Goal: Task Accomplishment & Management: Manage account settings

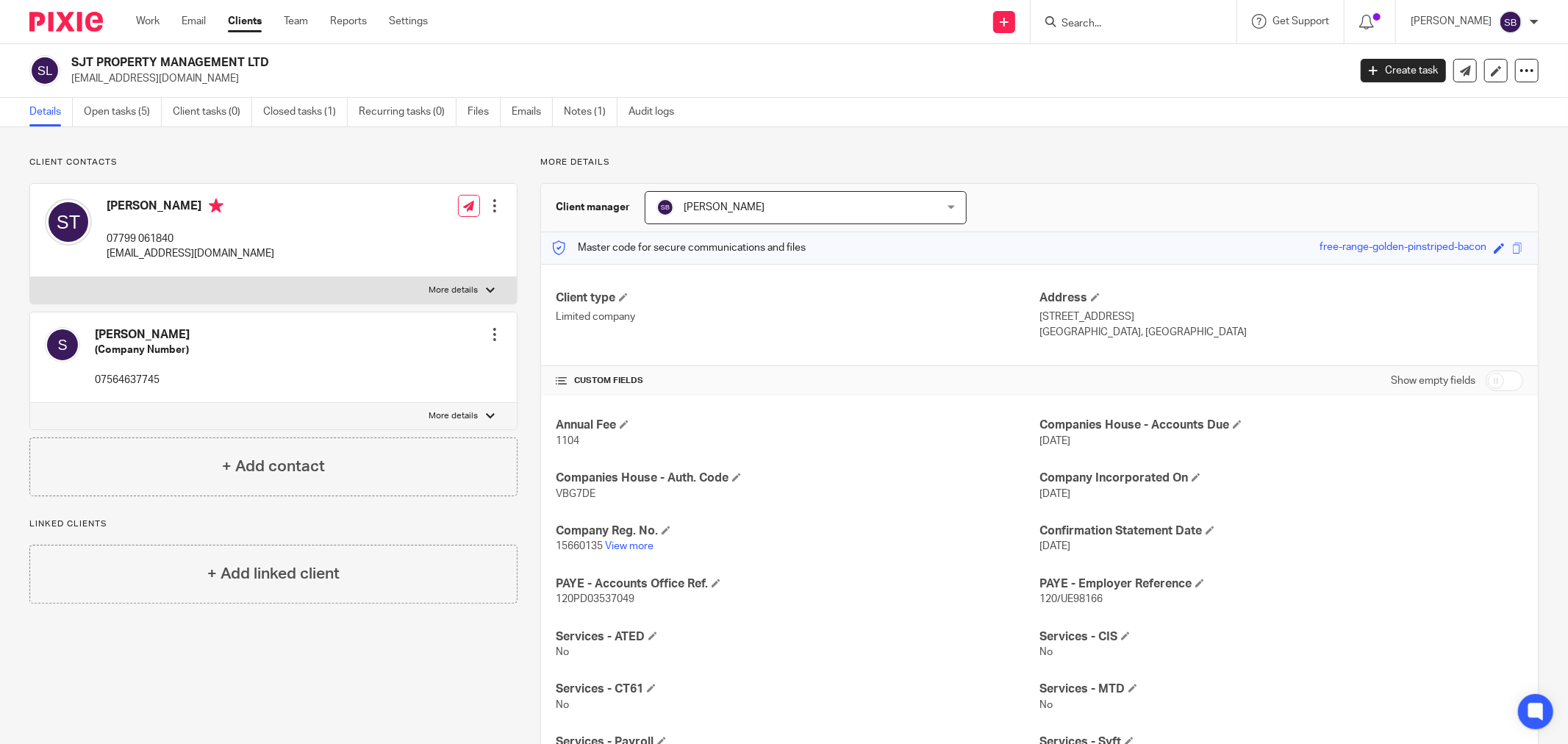
click at [1138, 20] on input "Search" at bounding box center [1126, 24] width 132 height 13
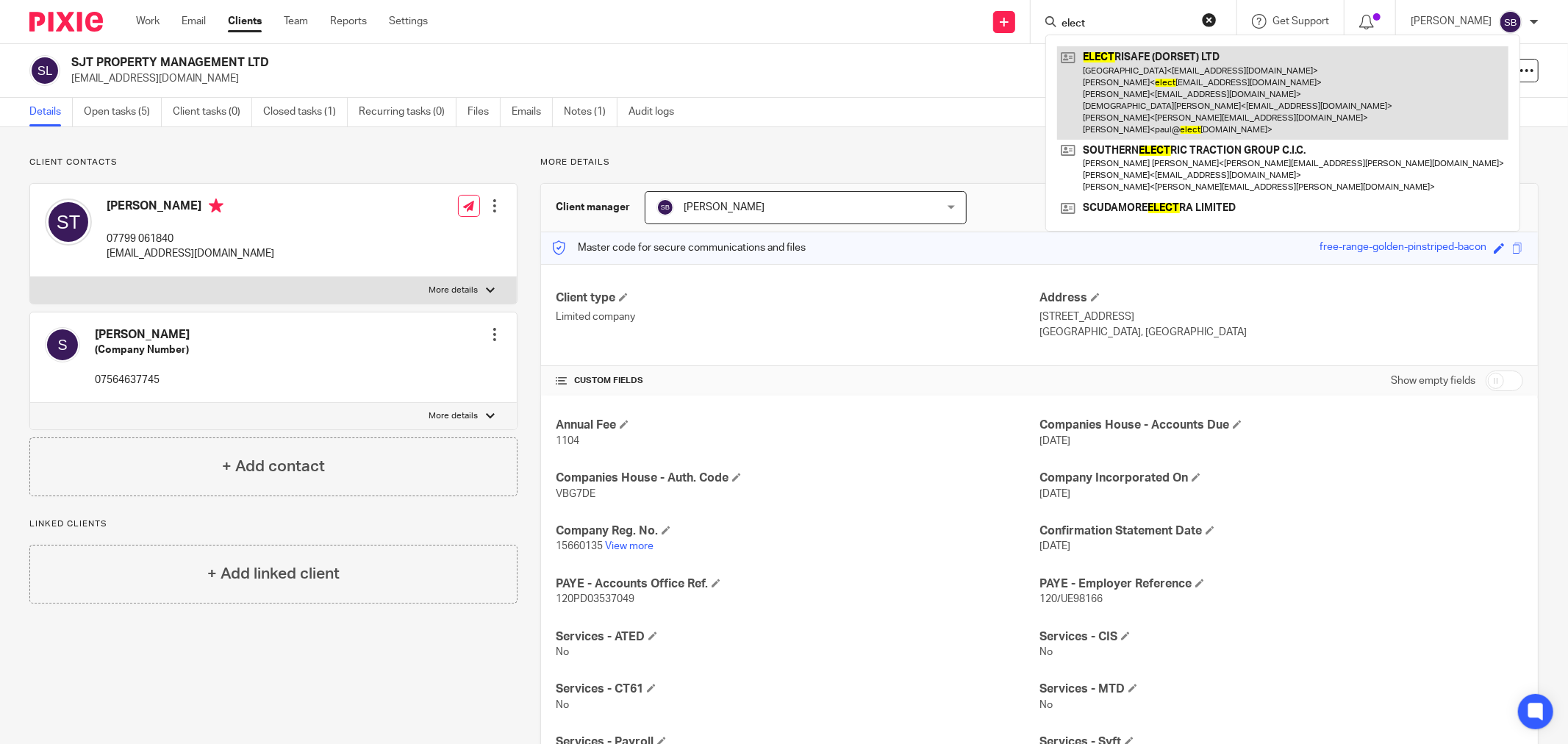
type input "elect"
click at [1119, 78] on link at bounding box center [1283, 93] width 452 height 94
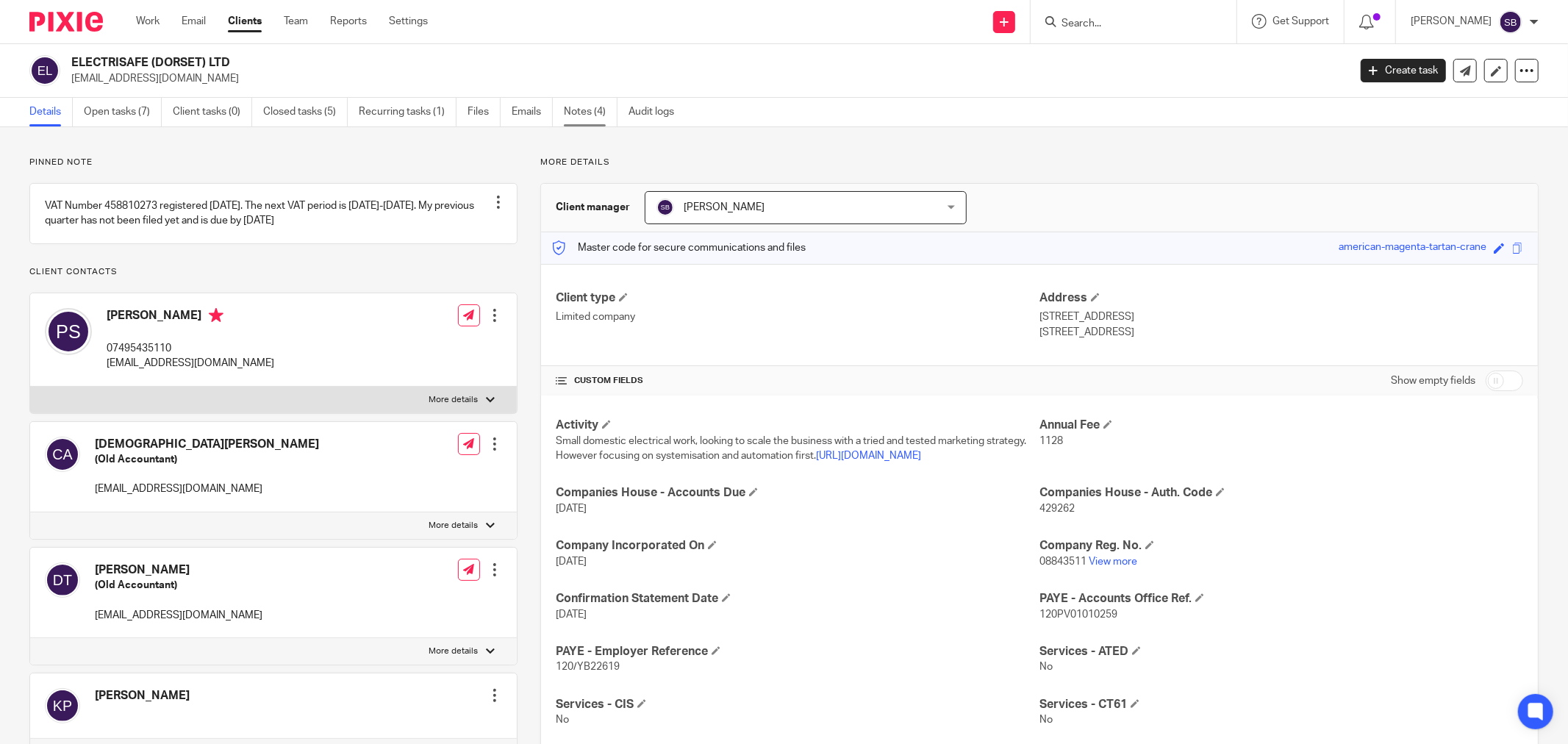
click at [578, 114] on link "Notes (4)" at bounding box center [591, 111] width 53 height 28
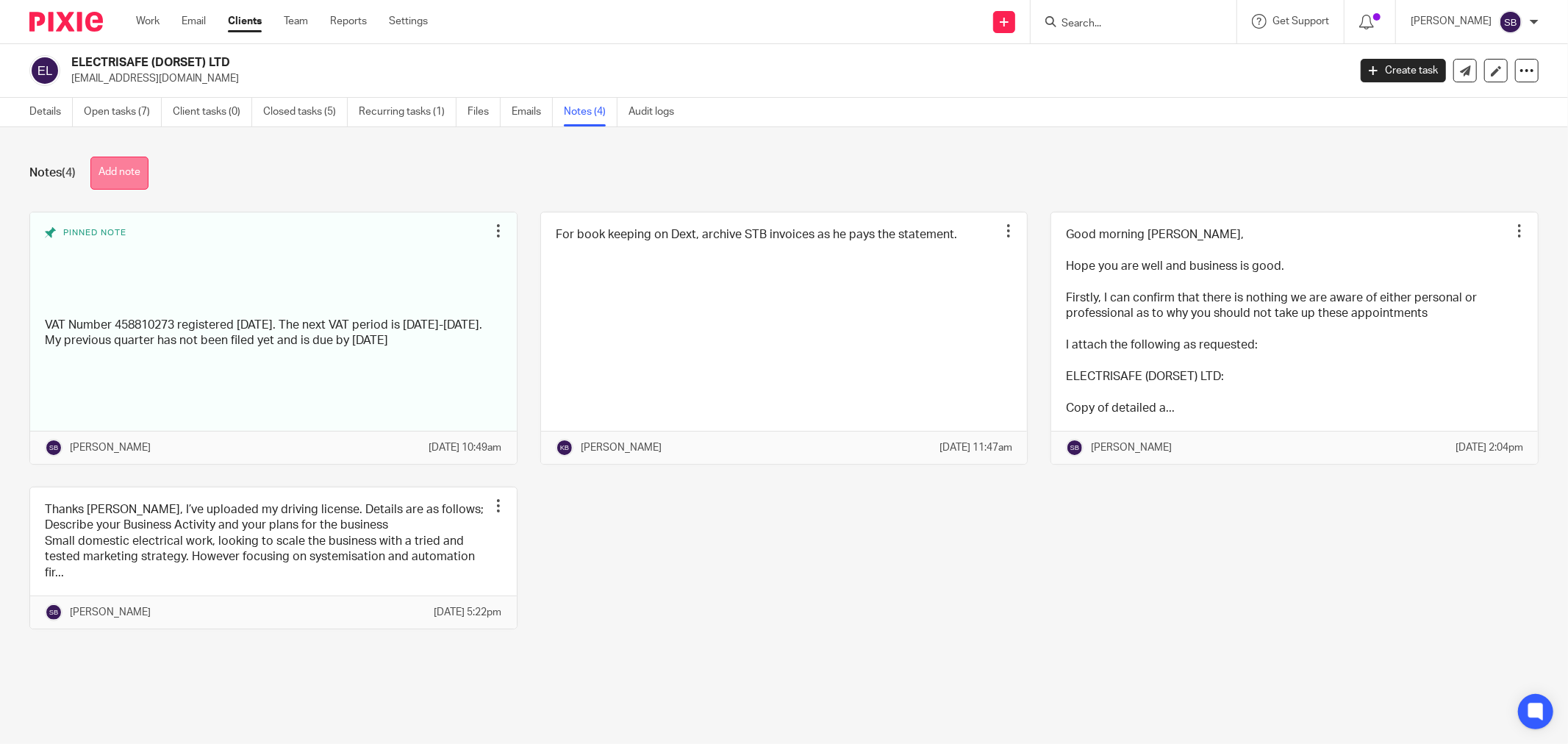
click at [135, 175] on button "Add note" at bounding box center [120, 173] width 58 height 33
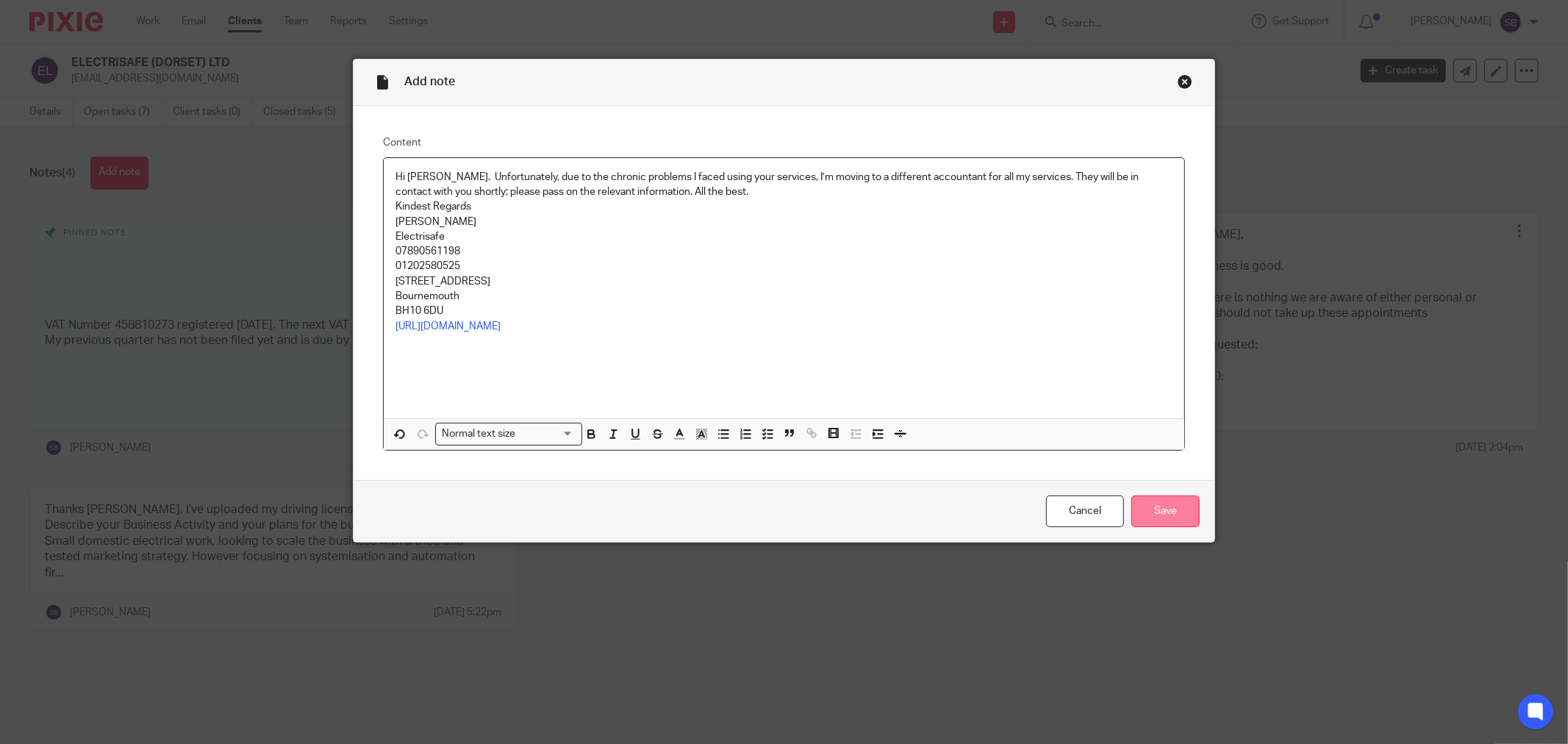
click at [1171, 523] on input "Save" at bounding box center [1166, 511] width 69 height 32
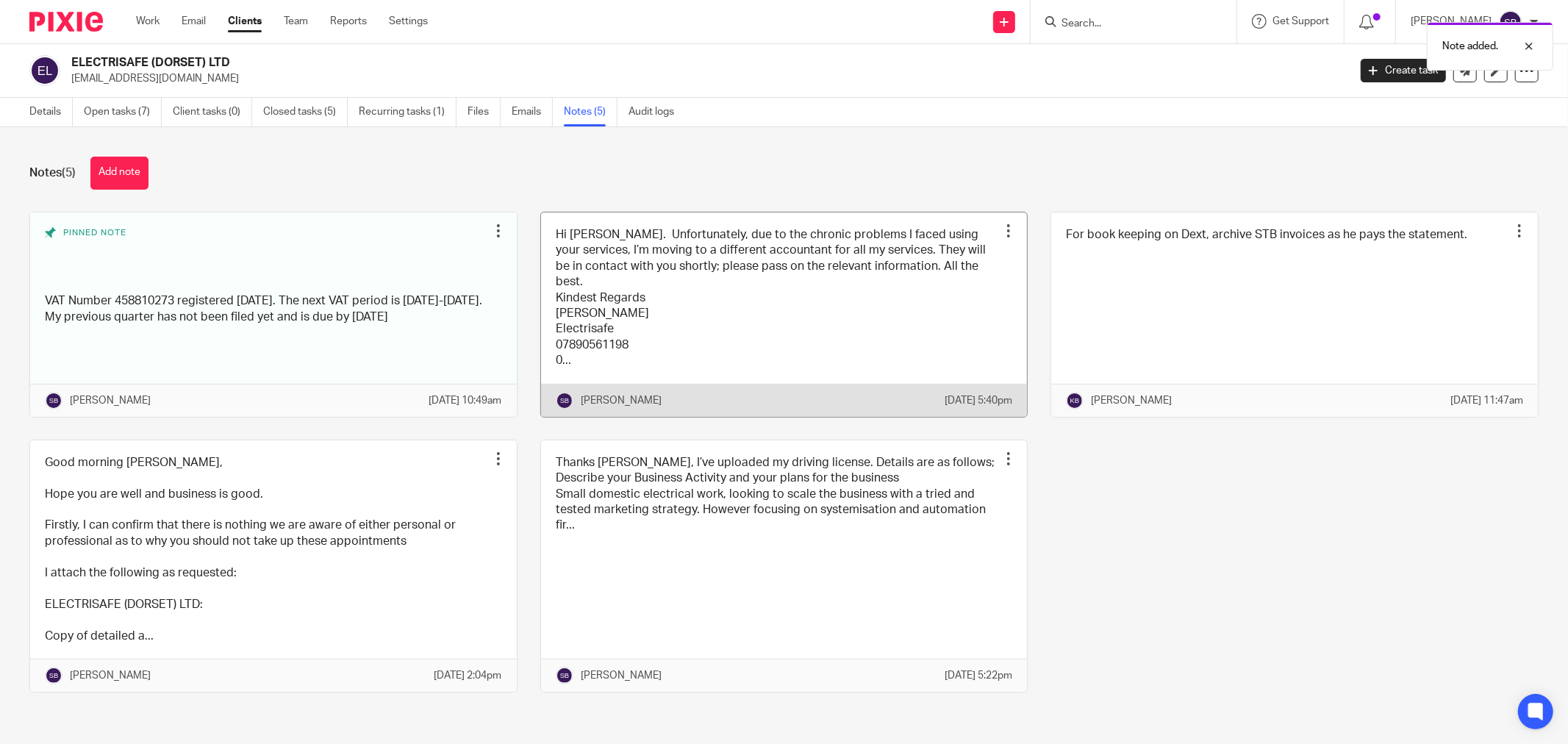
click at [1001, 237] on div at bounding box center [1008, 231] width 15 height 15
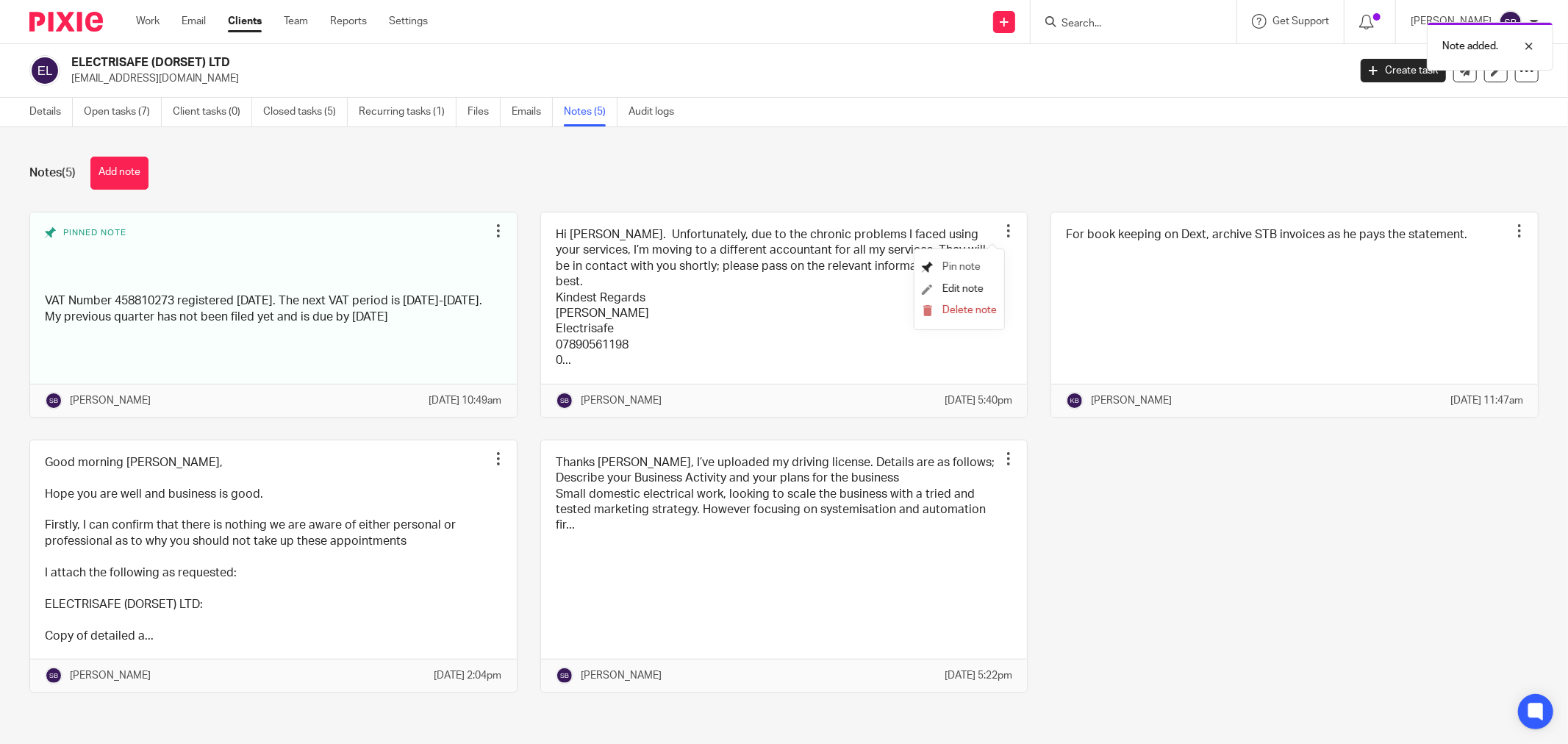
click at [977, 262] on span "Pin note" at bounding box center [961, 267] width 38 height 11
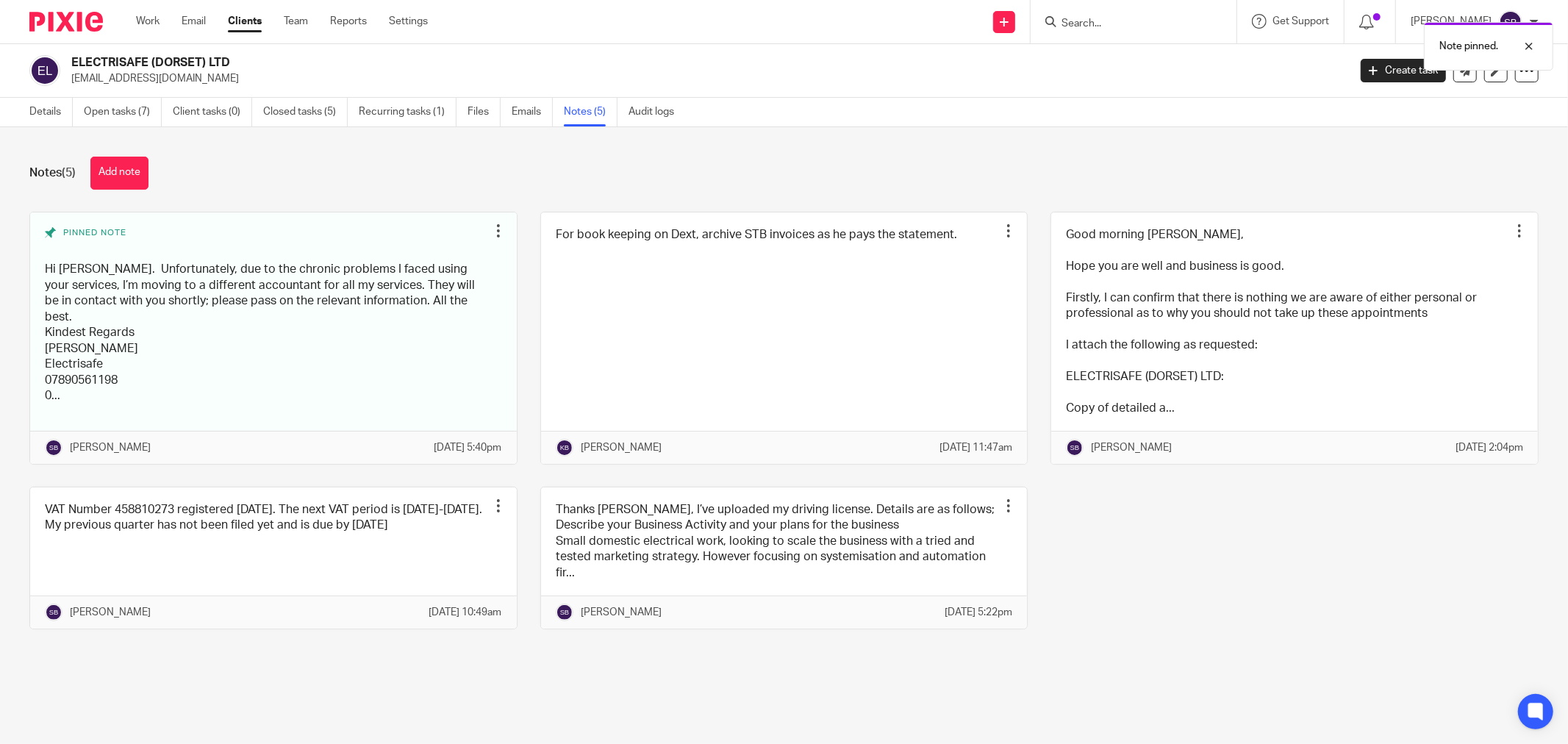
click at [23, 114] on div "Details Open tasks (7) Client tasks (0) Closed tasks (5) Recurring tasks (1) Fi…" at bounding box center [355, 111] width 711 height 28
click at [35, 116] on link "Details" at bounding box center [51, 111] width 44 height 28
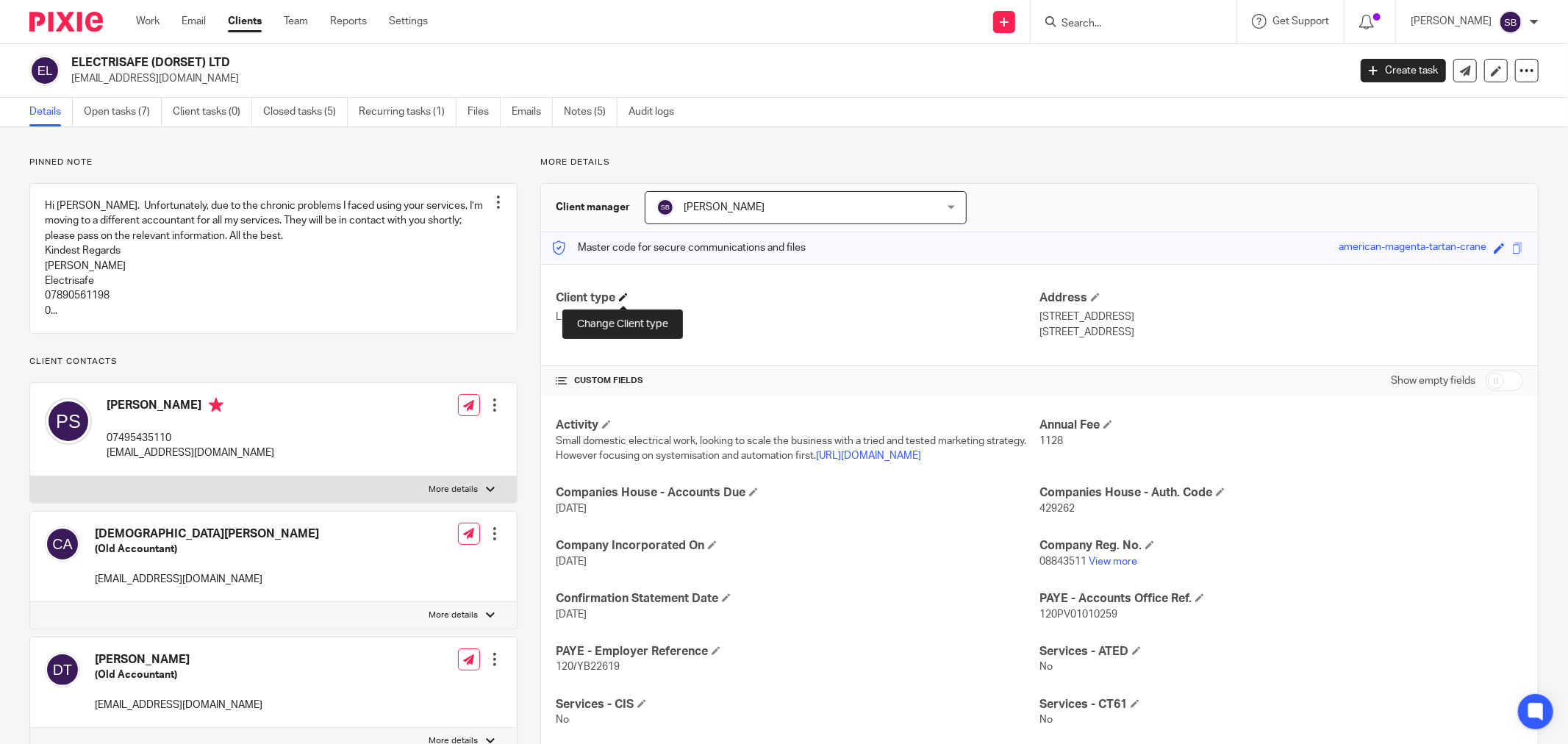
click at [625, 298] on span at bounding box center [623, 296] width 9 height 9
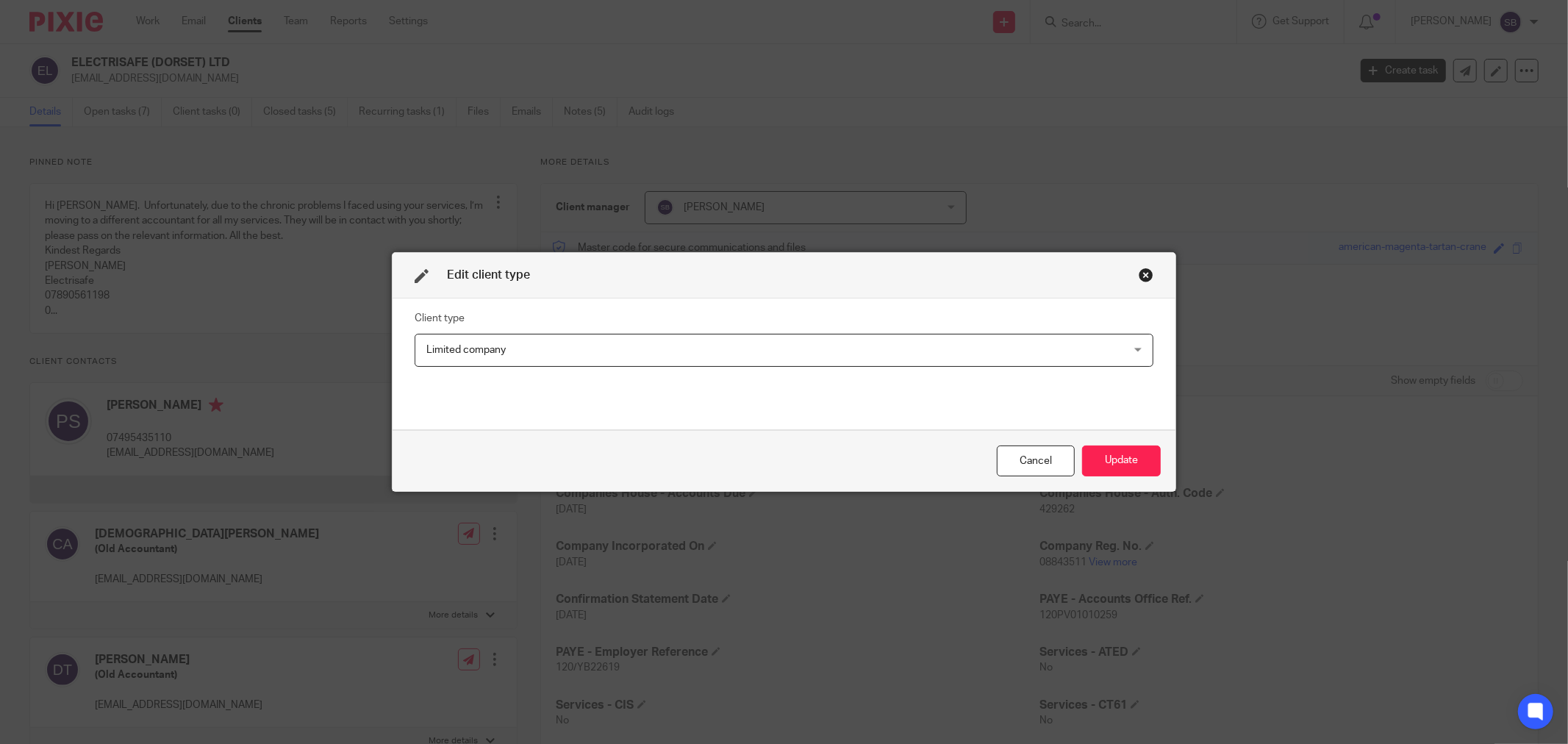
click at [618, 347] on span "Limited company" at bounding box center [717, 350] width 581 height 31
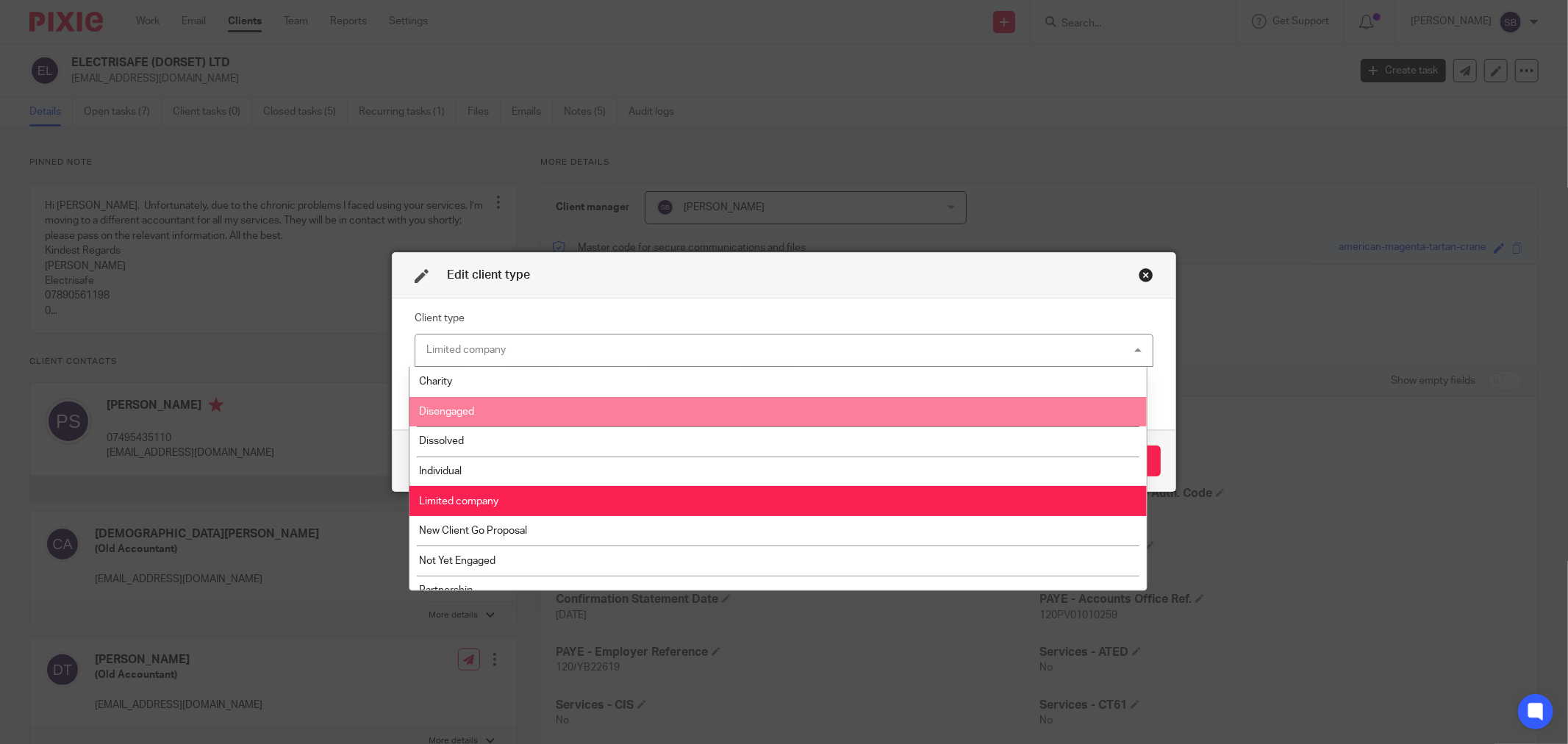
click at [647, 401] on li "Disengaged" at bounding box center [778, 411] width 737 height 30
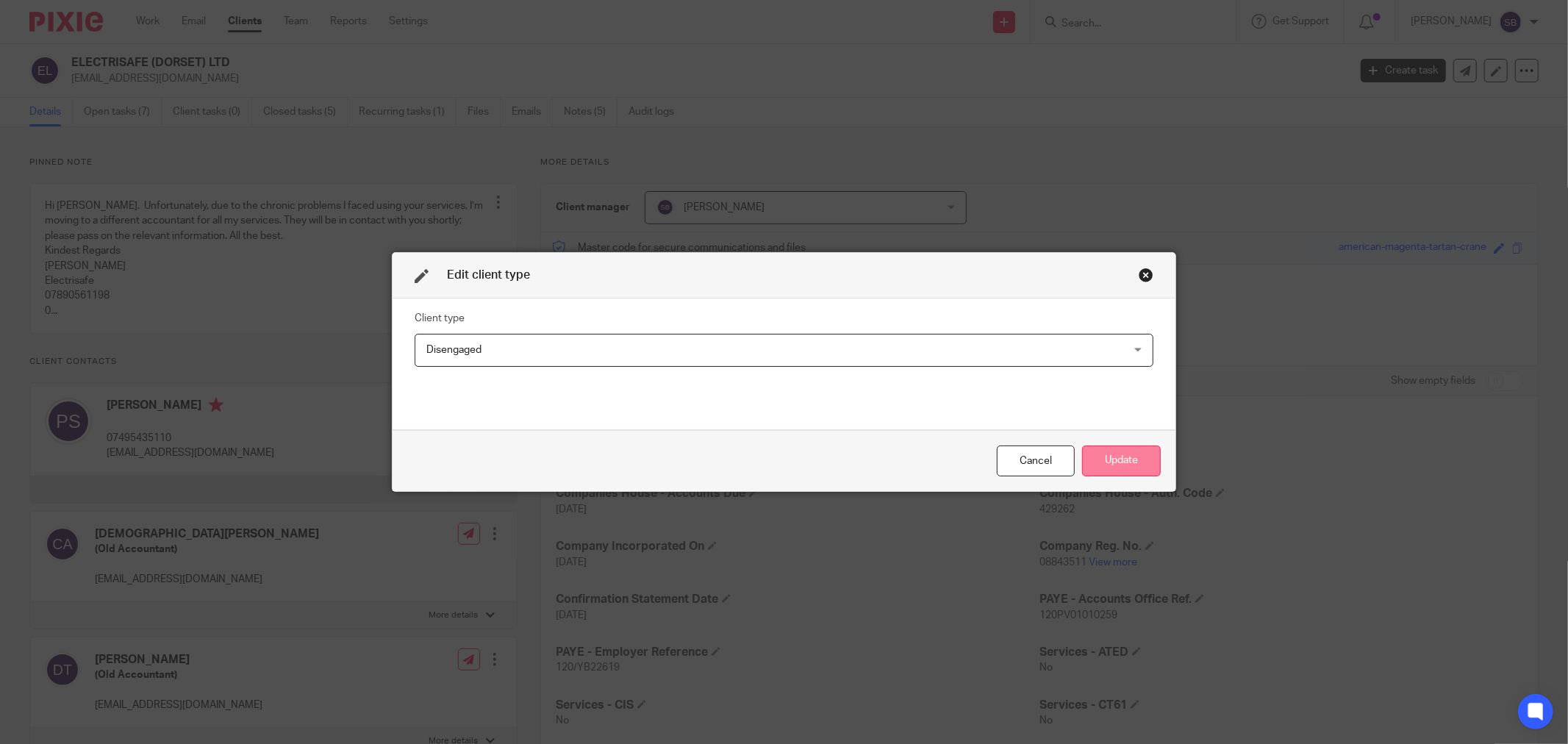
click at [1140, 458] on button "Update" at bounding box center [1121, 460] width 78 height 32
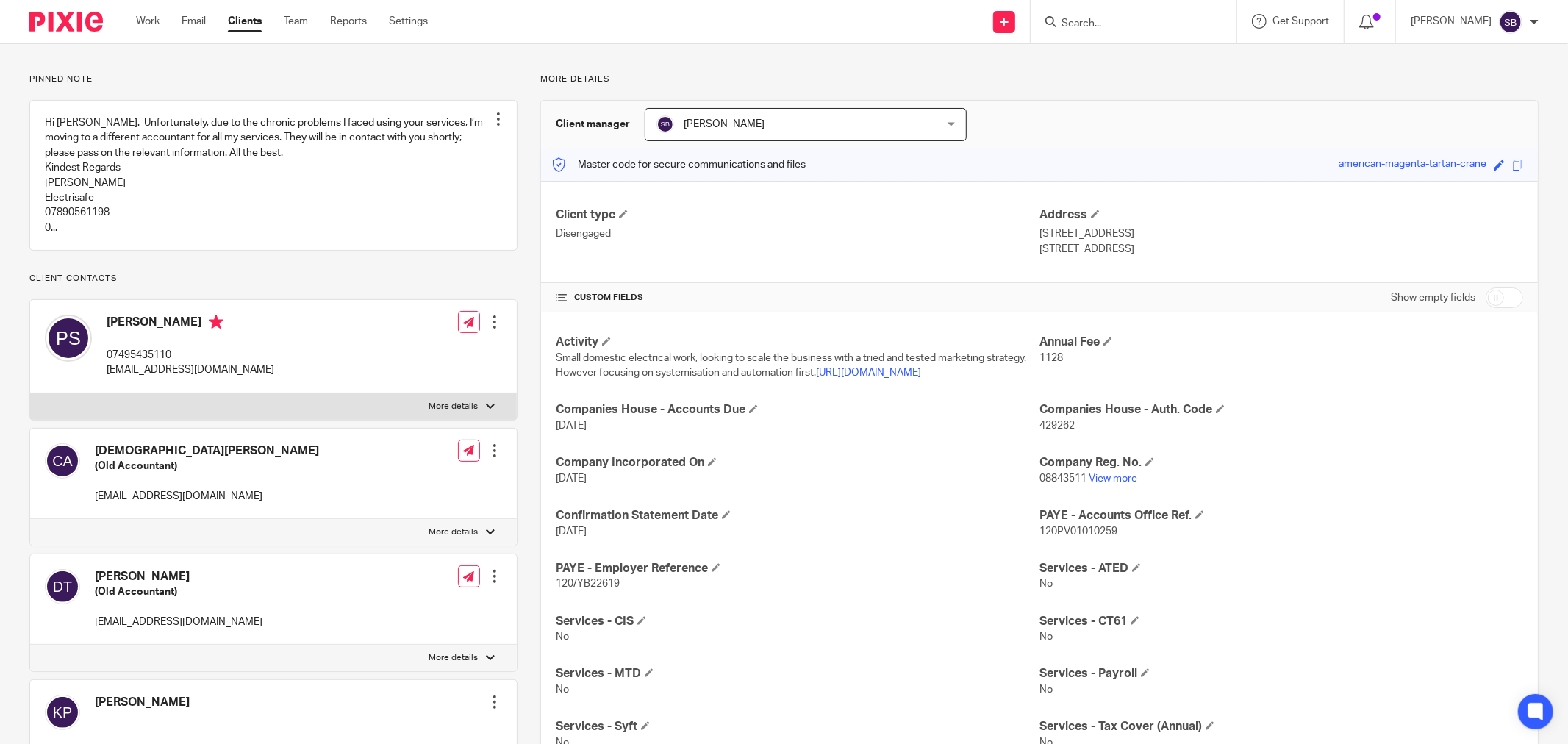
scroll to position [82, 0]
click at [1505, 300] on input "checkbox" at bounding box center [1504, 299] width 37 height 20
checkbox input "true"
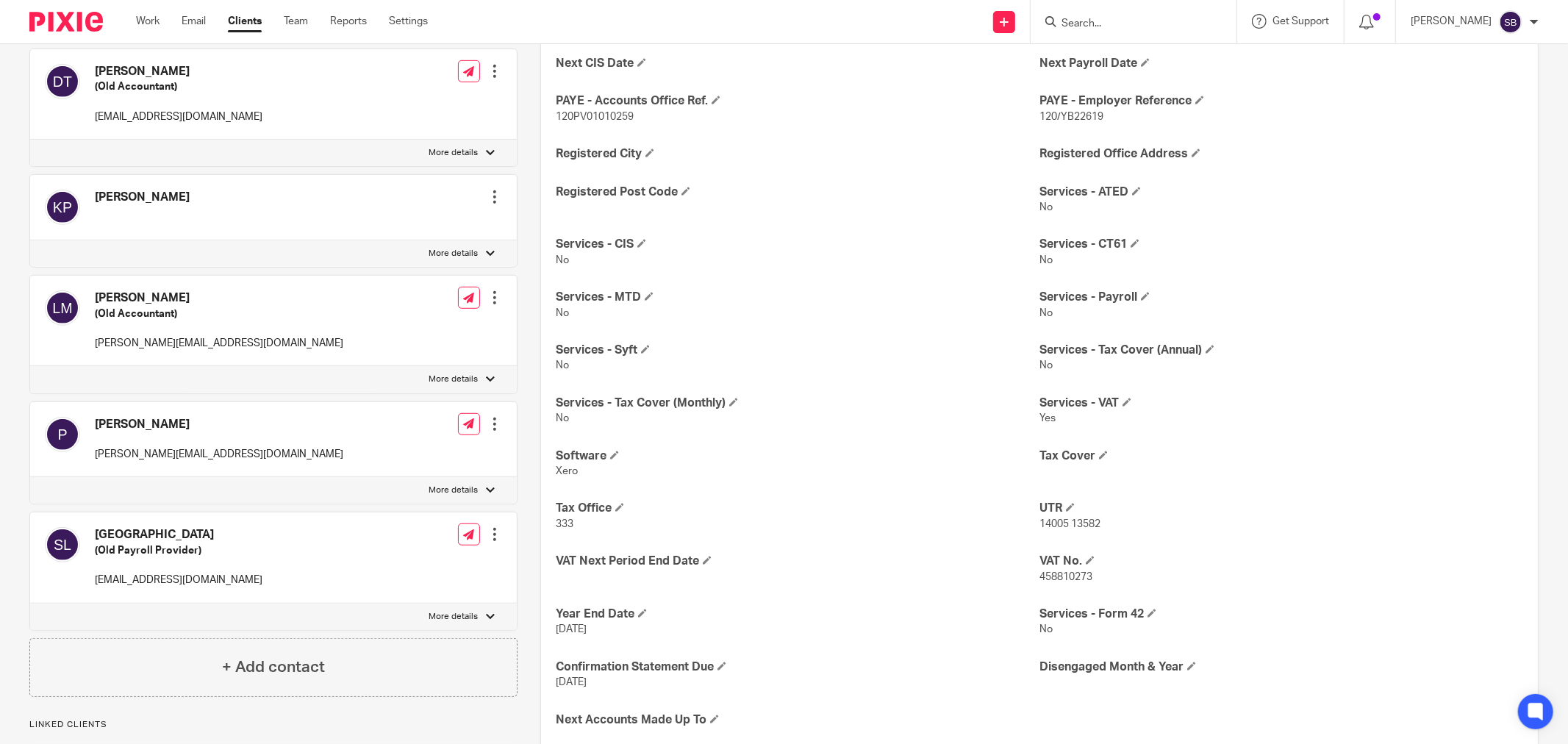
scroll to position [695, 0]
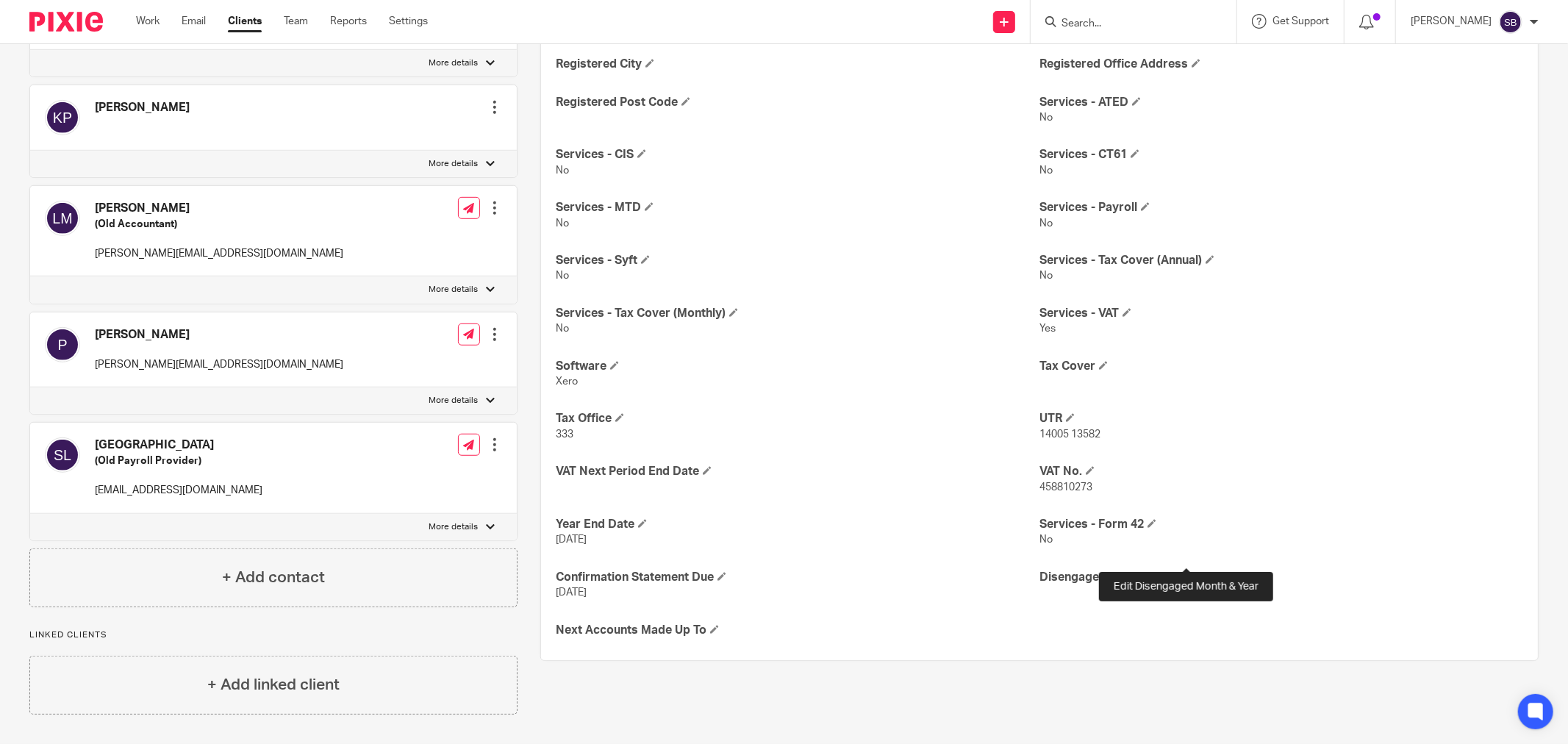
click at [1188, 572] on span at bounding box center [1192, 576] width 9 height 9
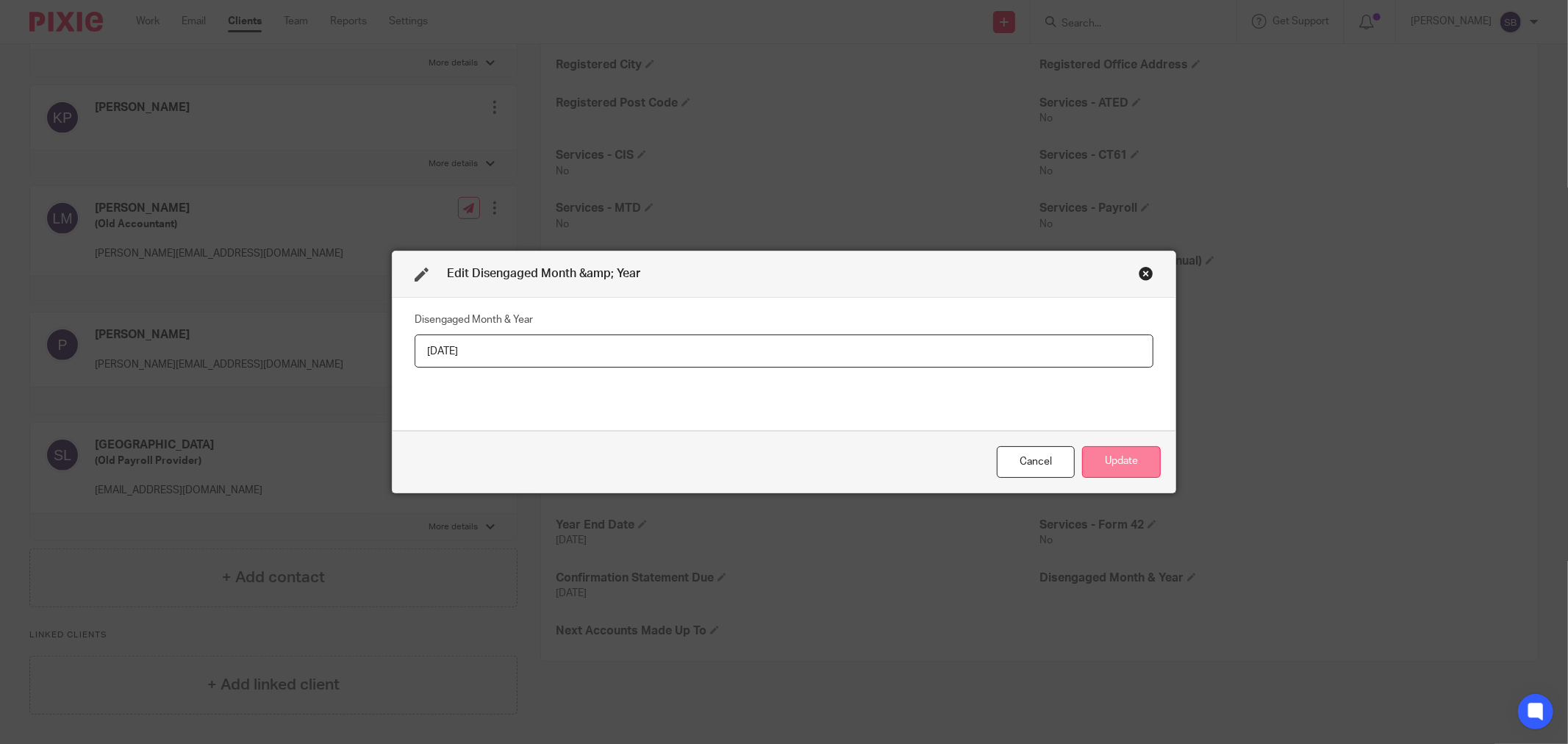
type input "September 2025"
click at [1121, 453] on button "Update" at bounding box center [1121, 461] width 78 height 32
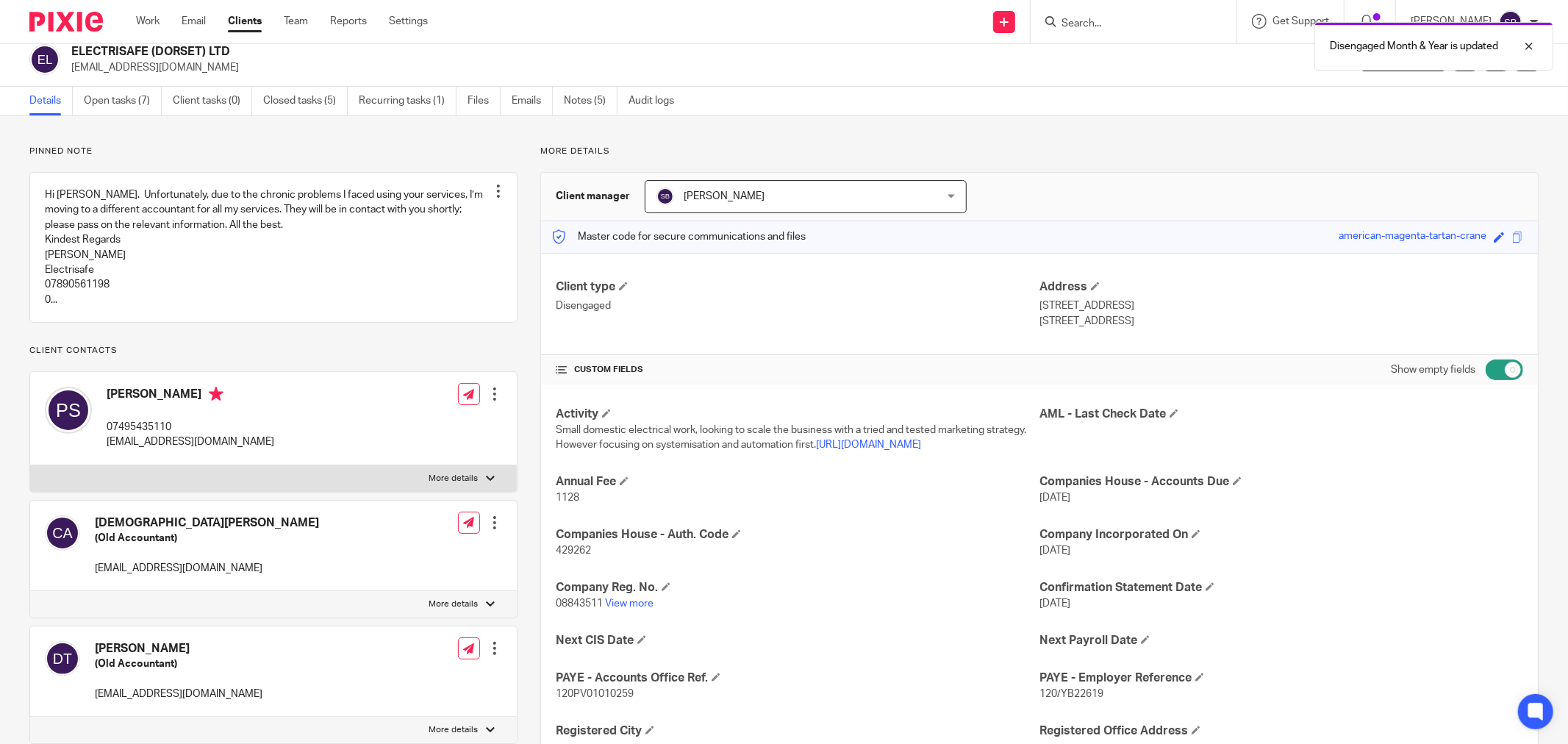
scroll to position [0, 0]
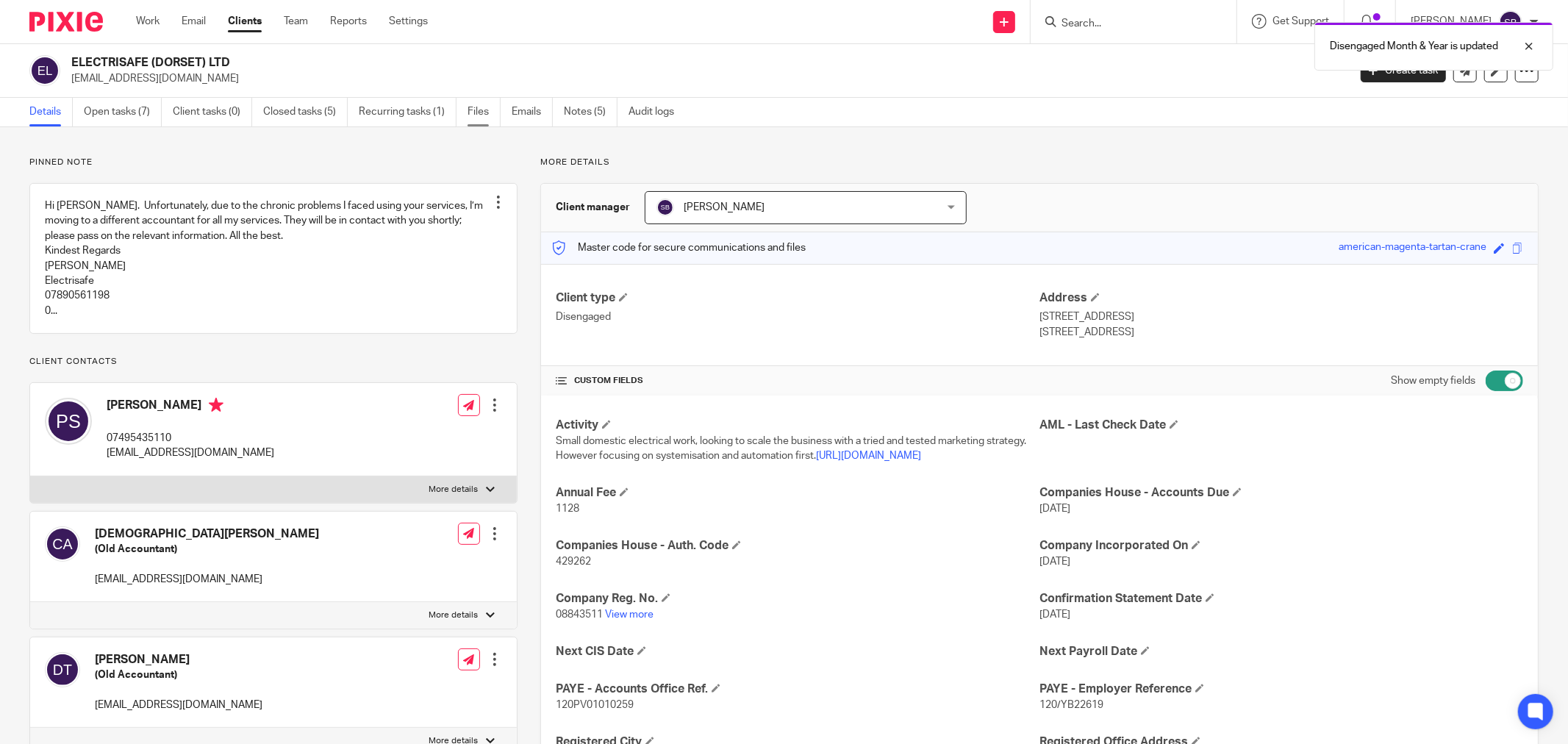
click at [471, 107] on link "Files" at bounding box center [484, 111] width 33 height 28
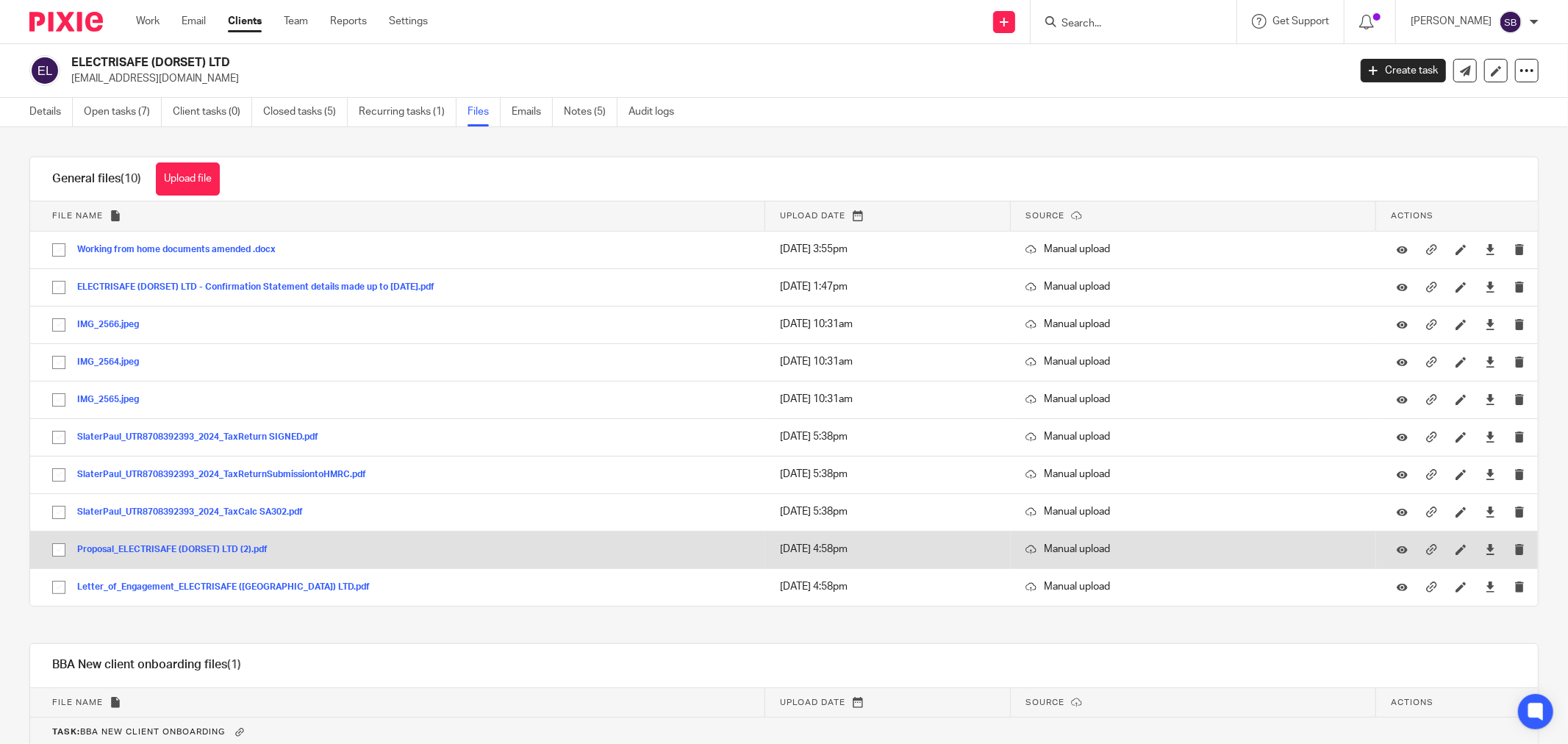
click at [202, 548] on button "Proposal_ELECTRISAFE (DORSET) LTD (2).pdf" at bounding box center [178, 549] width 201 height 11
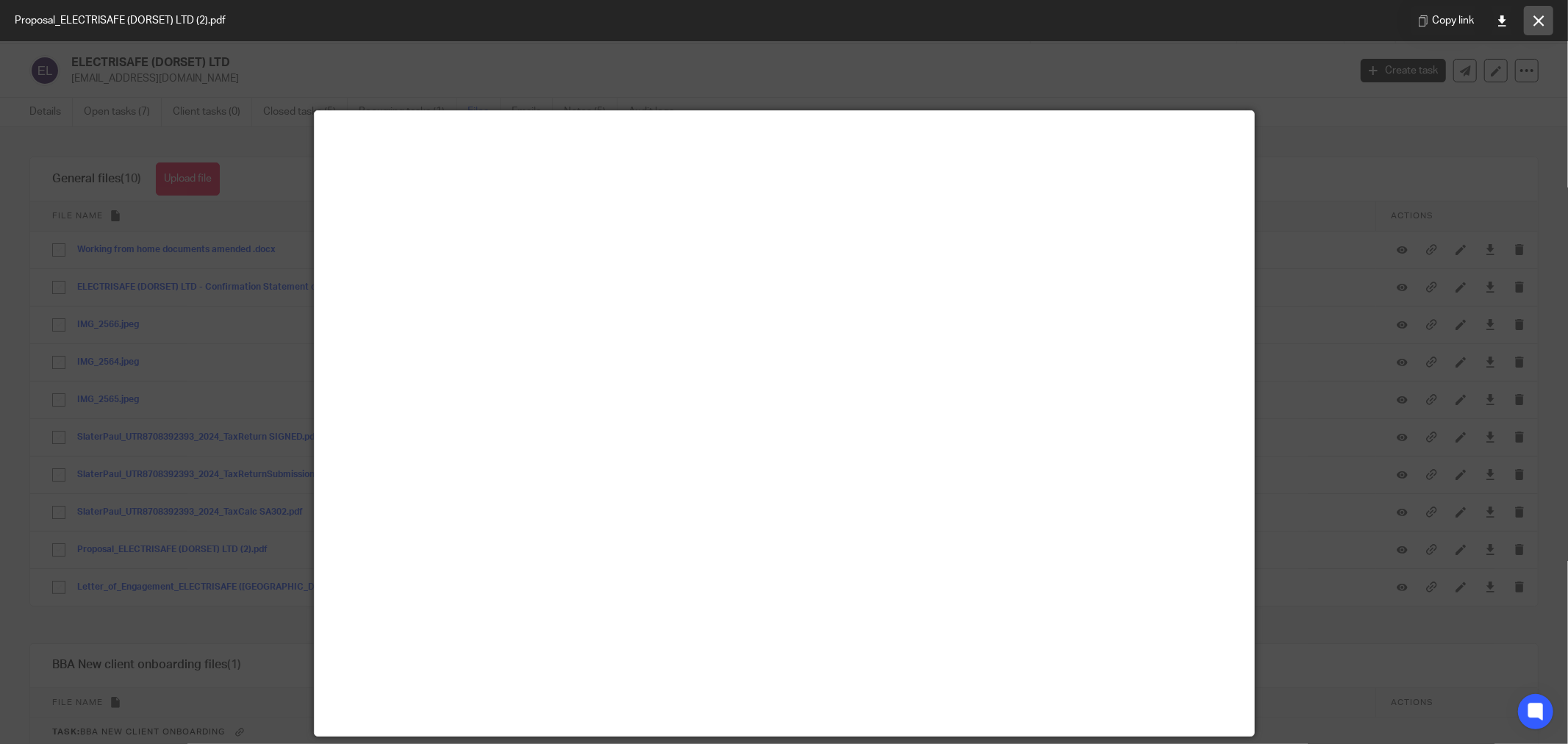
click at [1533, 20] on icon at bounding box center [1539, 21] width 11 height 11
